Goal: Task Accomplishment & Management: Complete application form

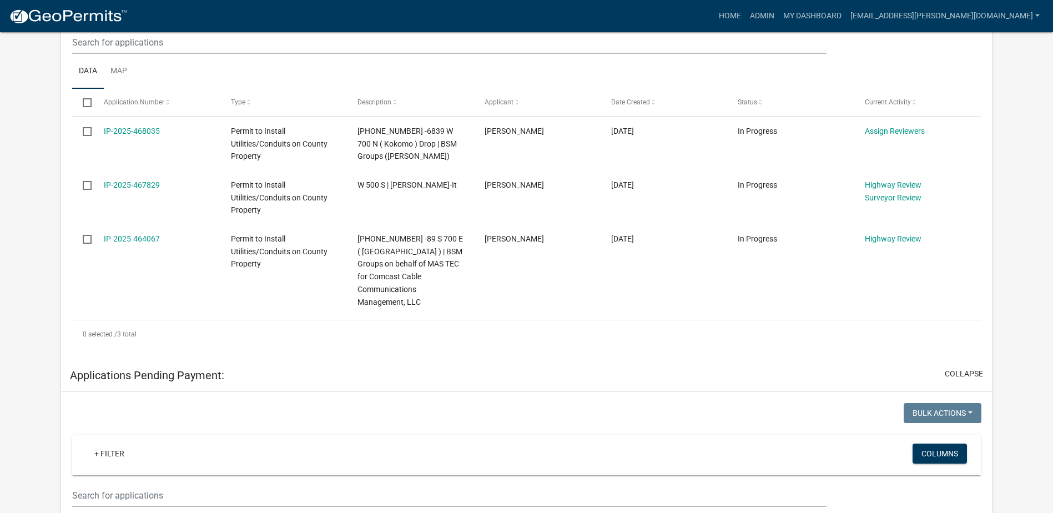
scroll to position [167, 0]
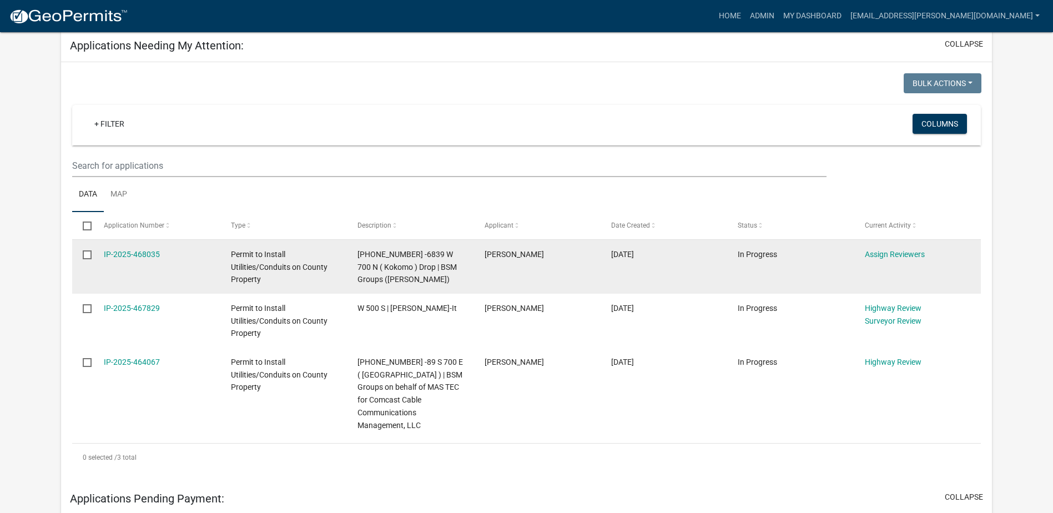
click at [132, 243] on datatable-body-cell "IP-2025-468035" at bounding box center [156, 267] width 127 height 54
click at [128, 253] on link "IP-2025-468035" at bounding box center [132, 254] width 56 height 9
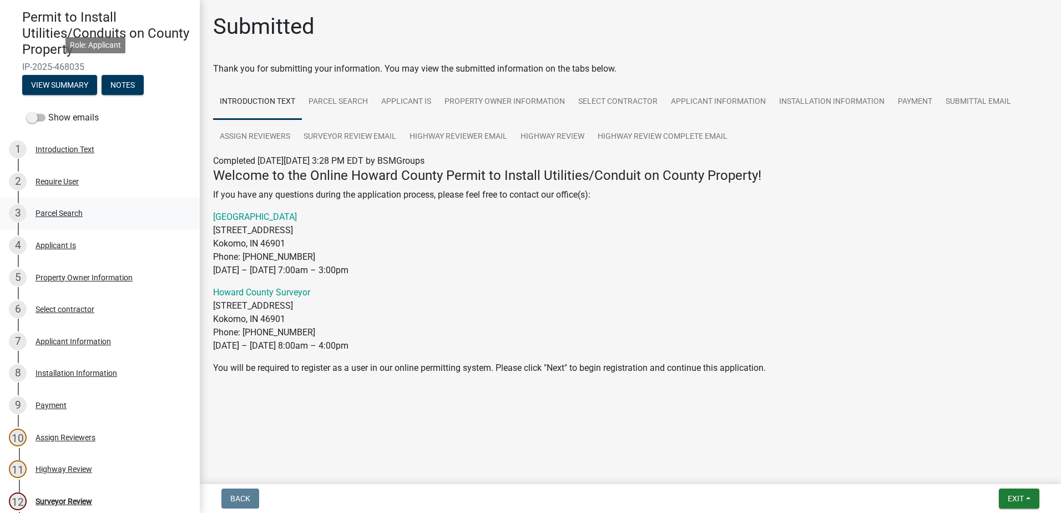
scroll to position [236, 0]
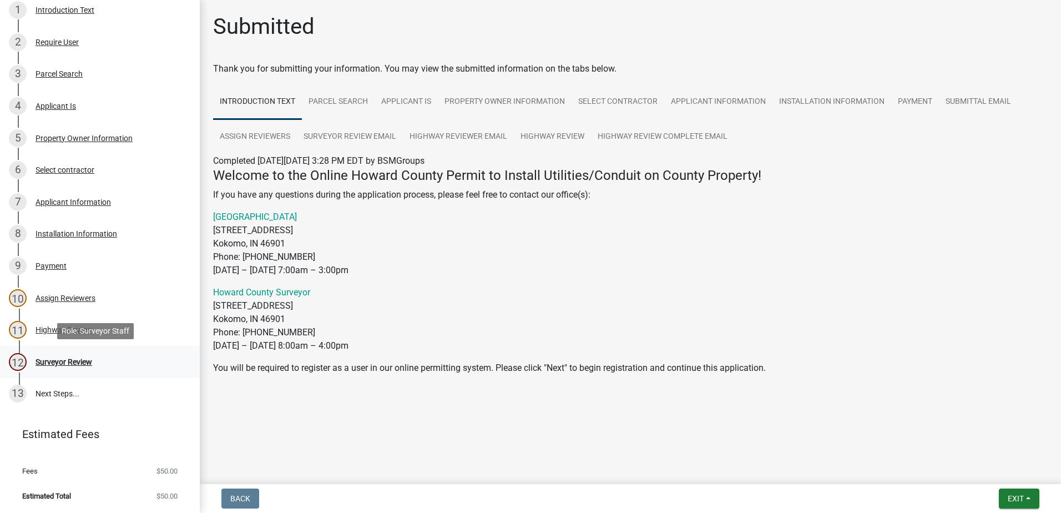
click at [60, 359] on div "Surveyor Review" at bounding box center [64, 362] width 57 height 8
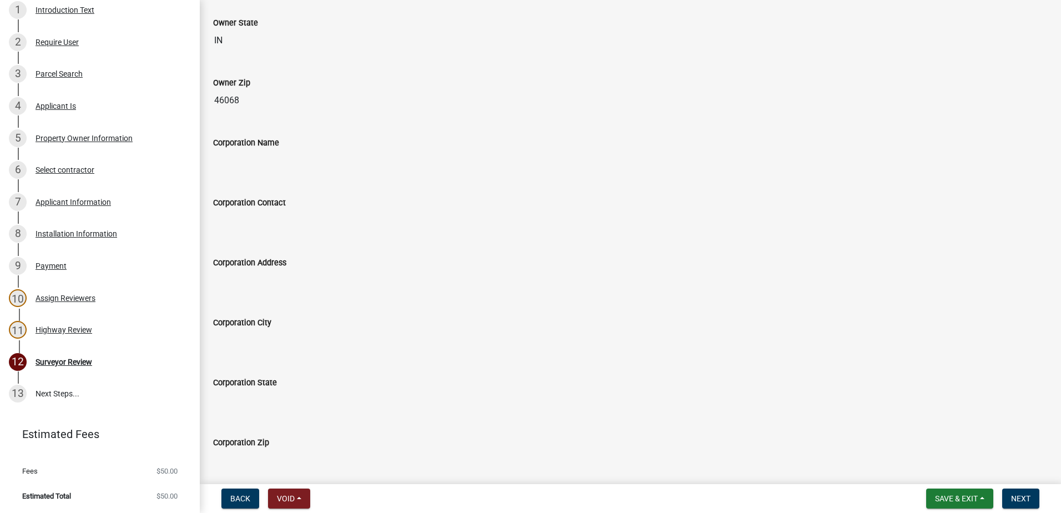
scroll to position [845, 0]
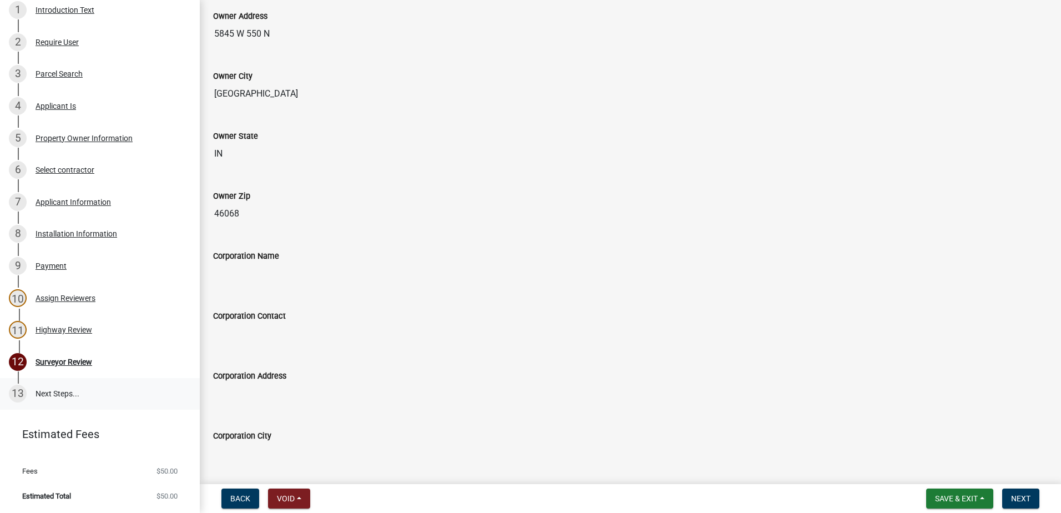
click at [53, 391] on link "13 Next Steps..." at bounding box center [100, 394] width 200 height 32
click at [68, 299] on div "Assign Reviewers" at bounding box center [66, 298] width 60 height 8
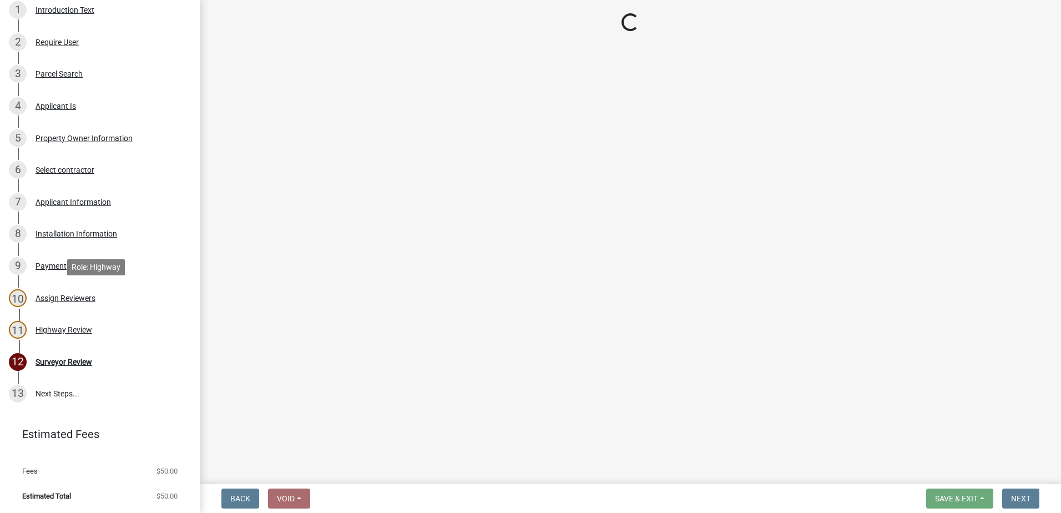
scroll to position [0, 0]
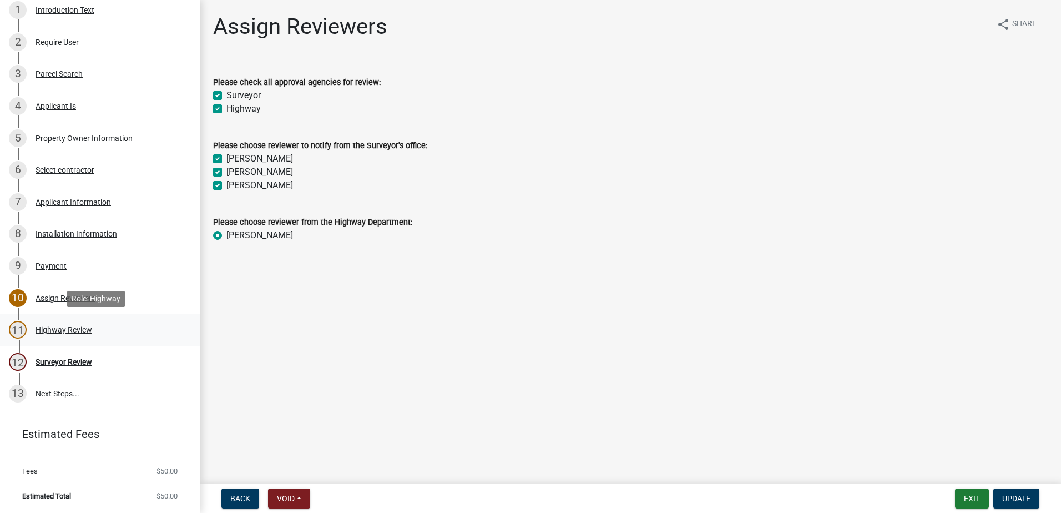
click at [80, 326] on div "Highway Review" at bounding box center [64, 330] width 57 height 8
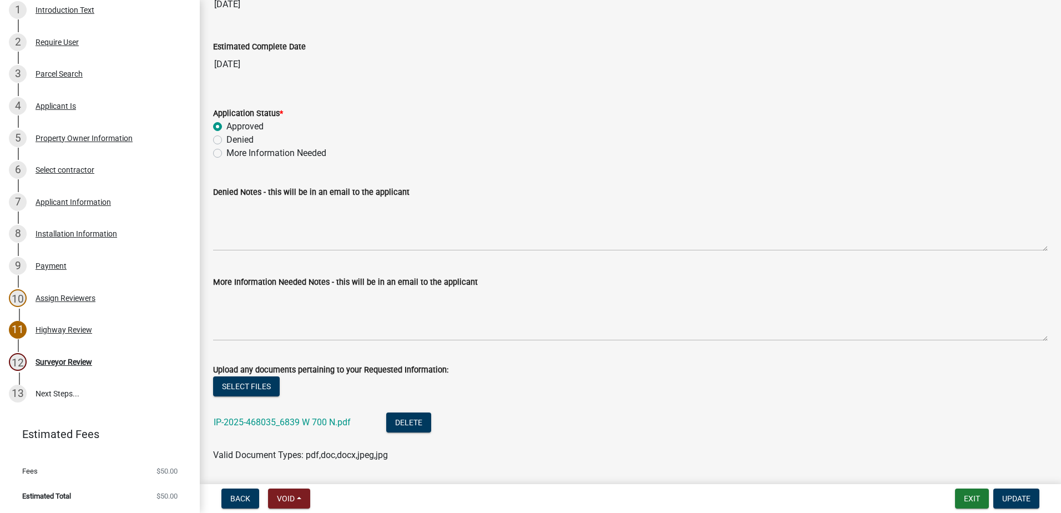
scroll to position [2054, 0]
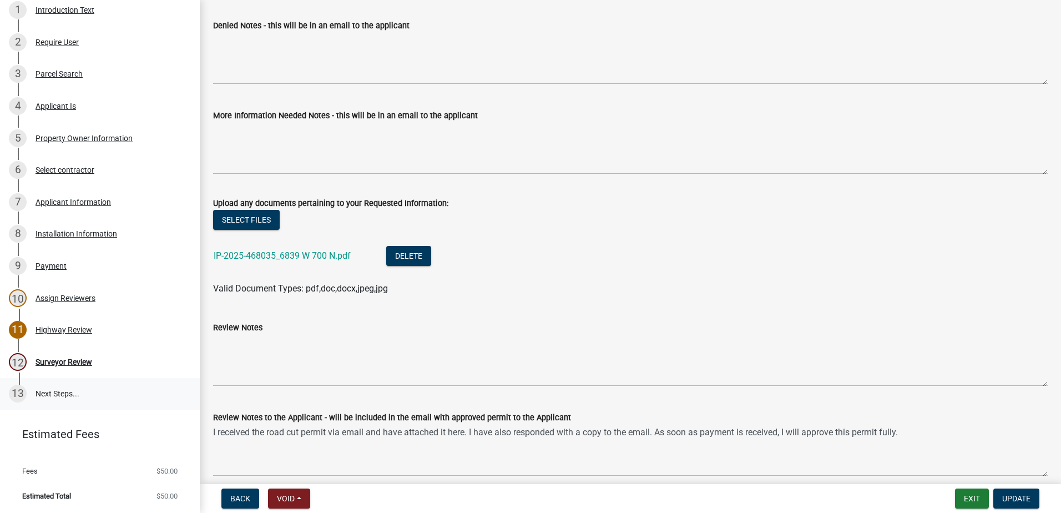
click at [47, 390] on link "13 Next Steps..." at bounding box center [100, 394] width 200 height 32
click at [48, 391] on link "13 Next Steps..." at bounding box center [100, 394] width 200 height 32
click at [44, 394] on link "13 Next Steps..." at bounding box center [100, 394] width 200 height 32
click at [21, 395] on div "13" at bounding box center [18, 394] width 18 height 18
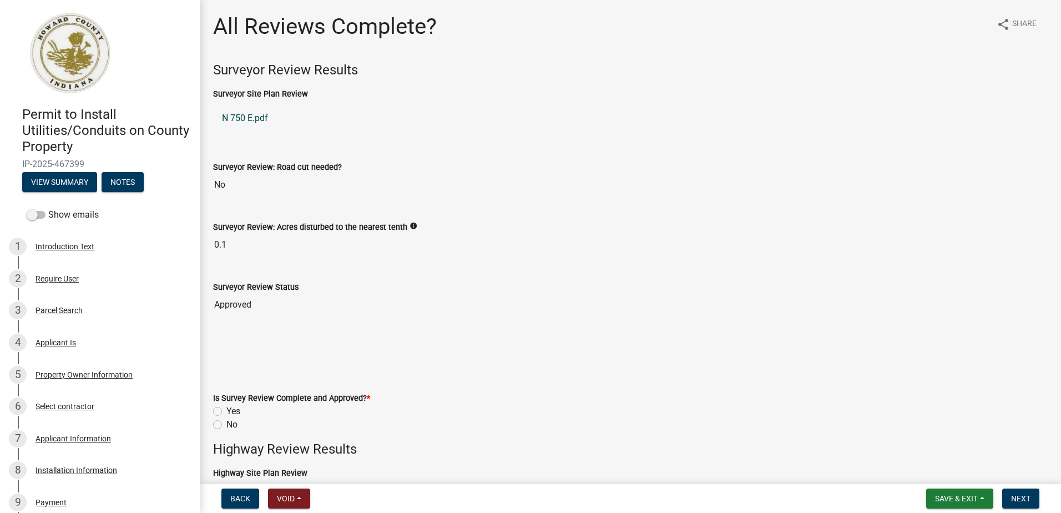
click at [242, 121] on link "N 750 E.pdf" at bounding box center [630, 118] width 835 height 27
click at [226, 412] on label "Yes" at bounding box center [233, 411] width 14 height 13
click at [226, 412] on input "Yes" at bounding box center [229, 408] width 7 height 7
radio input "true"
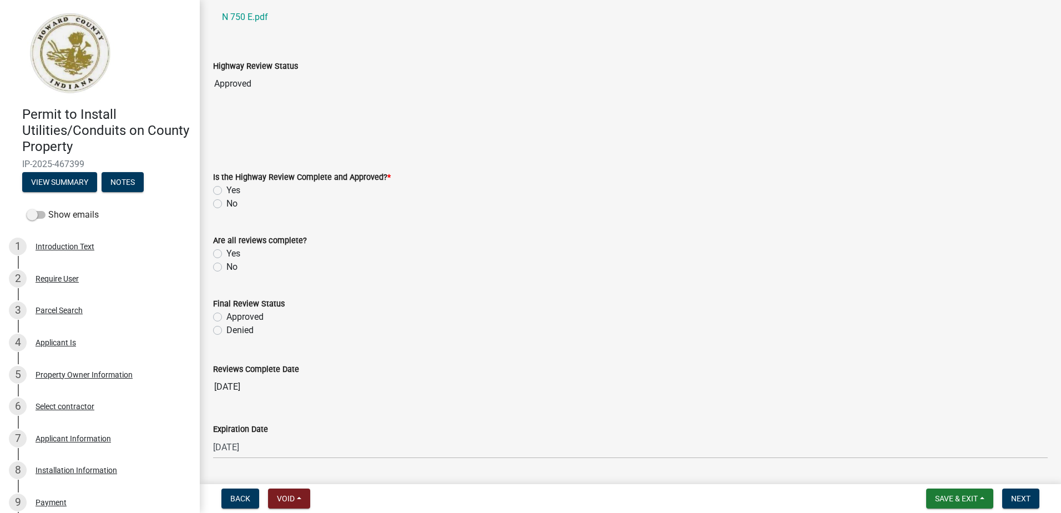
scroll to position [500, 0]
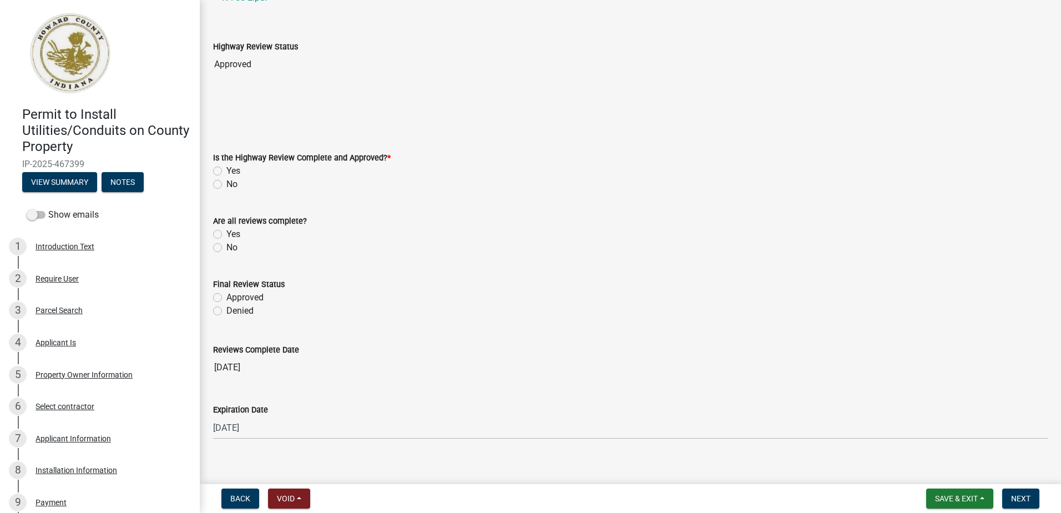
click at [226, 170] on label "Yes" at bounding box center [233, 170] width 14 height 13
click at [226, 170] on input "Yes" at bounding box center [229, 167] width 7 height 7
radio input "true"
click at [226, 234] on label "Yes" at bounding box center [233, 234] width 14 height 13
click at [226, 234] on input "Yes" at bounding box center [229, 231] width 7 height 7
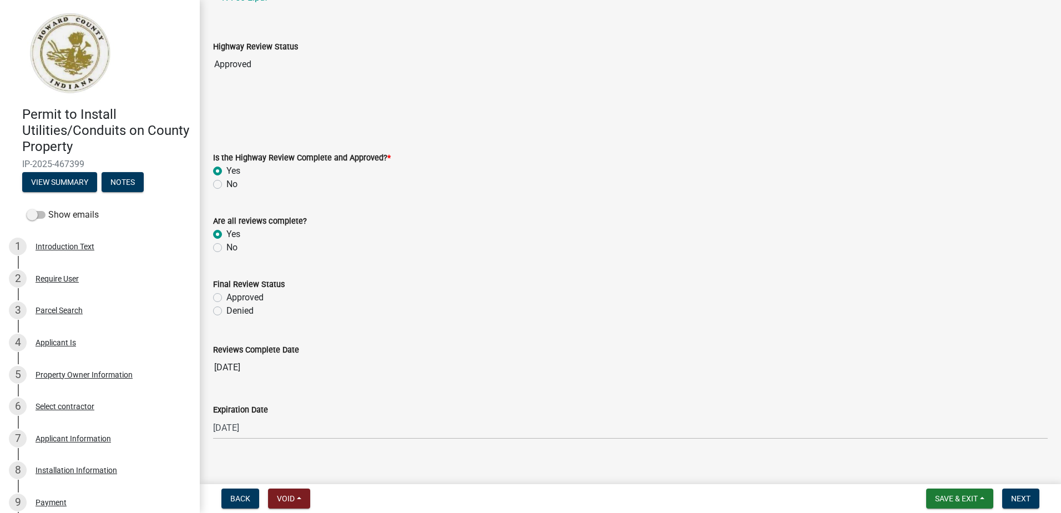
radio input "true"
click at [226, 298] on label "Approved" at bounding box center [244, 297] width 37 height 13
click at [226, 298] on input "Approved" at bounding box center [229, 294] width 7 height 7
radio input "true"
click at [1021, 501] on span "Next" at bounding box center [1020, 498] width 19 height 9
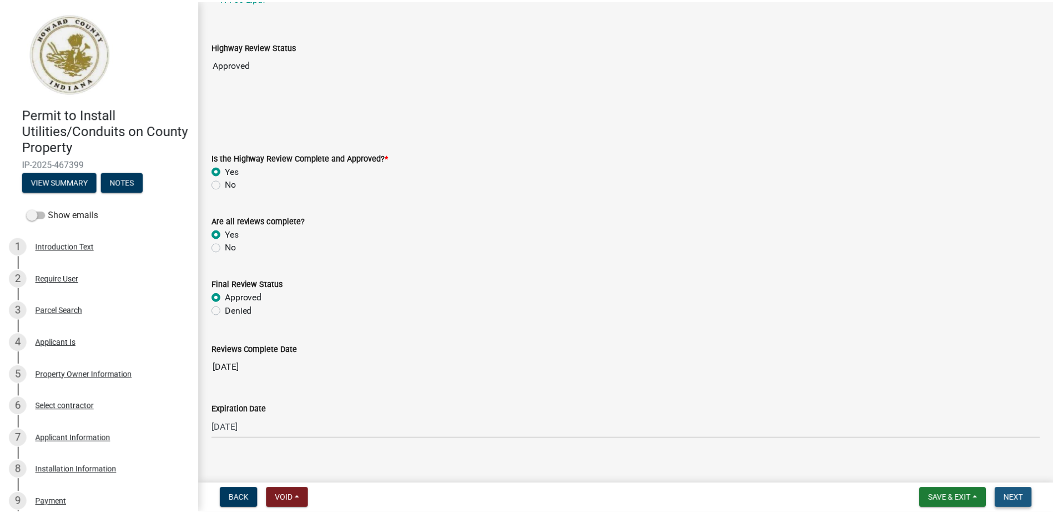
scroll to position [0, 0]
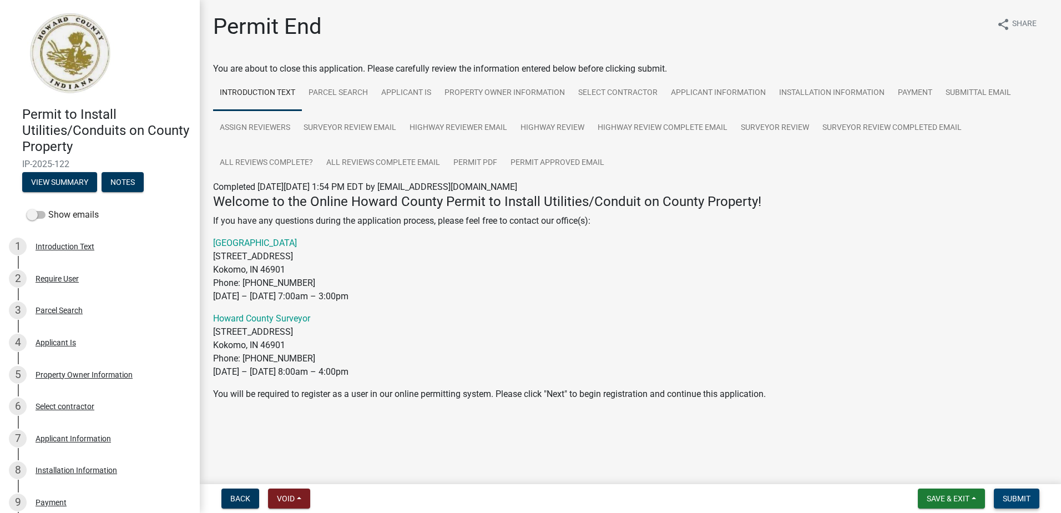
click at [1011, 497] on span "Submit" at bounding box center [1017, 498] width 28 height 9
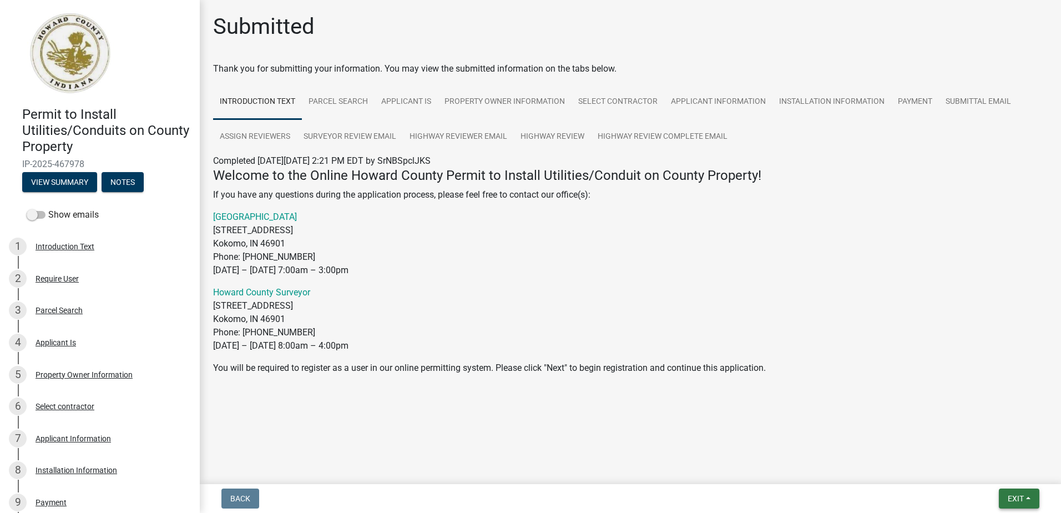
click at [1020, 501] on span "Exit" at bounding box center [1016, 498] width 16 height 9
click at [999, 468] on button "Save & Exit" at bounding box center [995, 469] width 89 height 27
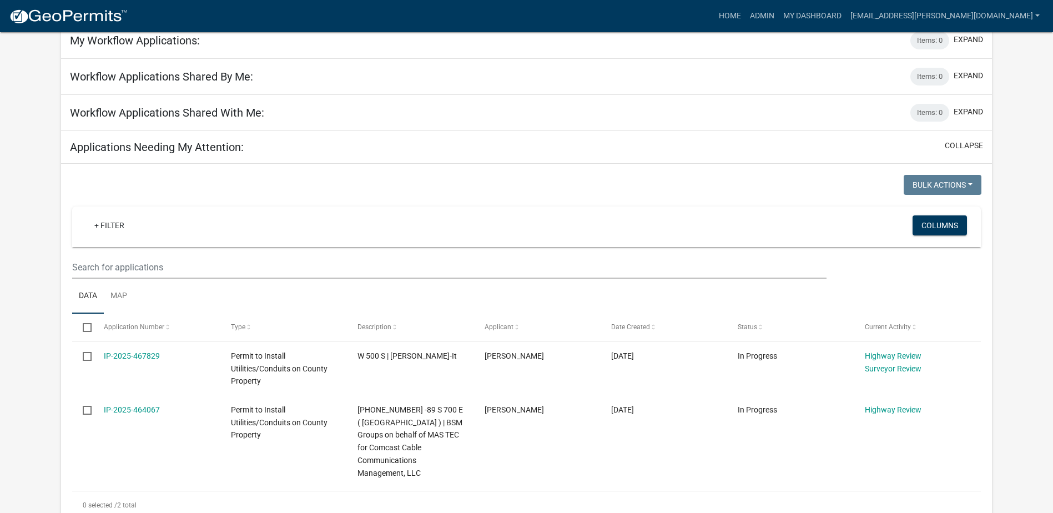
scroll to position [222, 0]
